Goal: Task Accomplishment & Management: Use online tool/utility

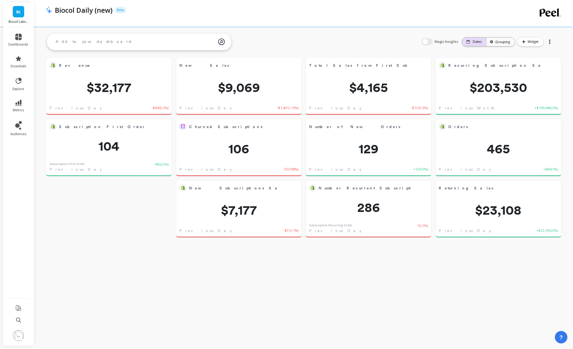
click at [460, 44] on div "Dates" at bounding box center [474, 41] width 24 height 9
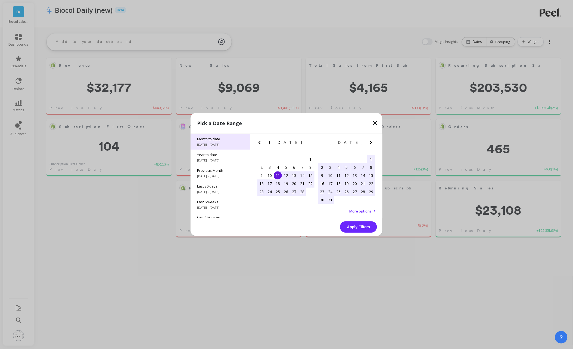
click at [229, 146] on span "[DATE] - [DATE]" at bounding box center [220, 145] width 46 height 4
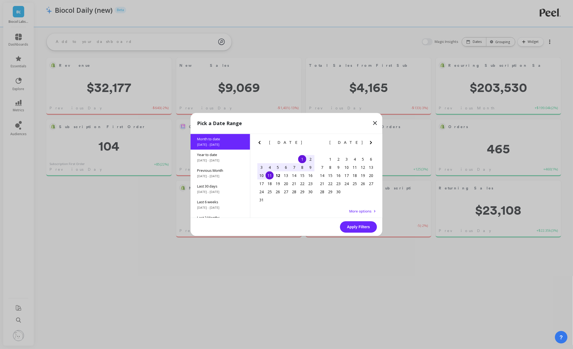
click at [270, 177] on div "11" at bounding box center [269, 176] width 8 height 8
click at [358, 228] on button "Apply Filters" at bounding box center [358, 227] width 37 height 11
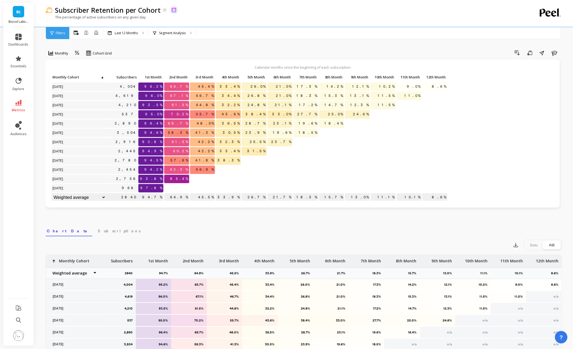
click at [215, 246] on div "Export Dots Fill" at bounding box center [304, 245] width 516 height 11
click at [186, 181] on span "85.4%" at bounding box center [179, 179] width 20 height 8
click at [184, 181] on span "85.4%" at bounding box center [179, 179] width 20 height 8
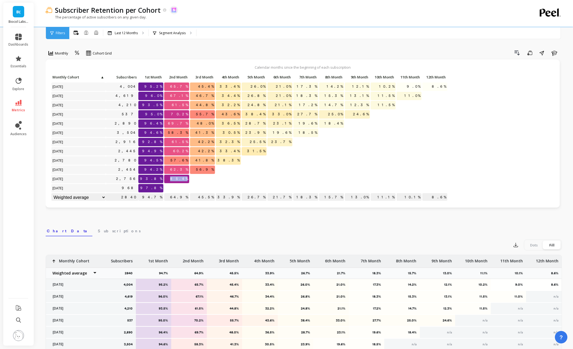
click at [184, 181] on span "85.4%" at bounding box center [179, 179] width 20 height 8
